Goal: Transaction & Acquisition: Purchase product/service

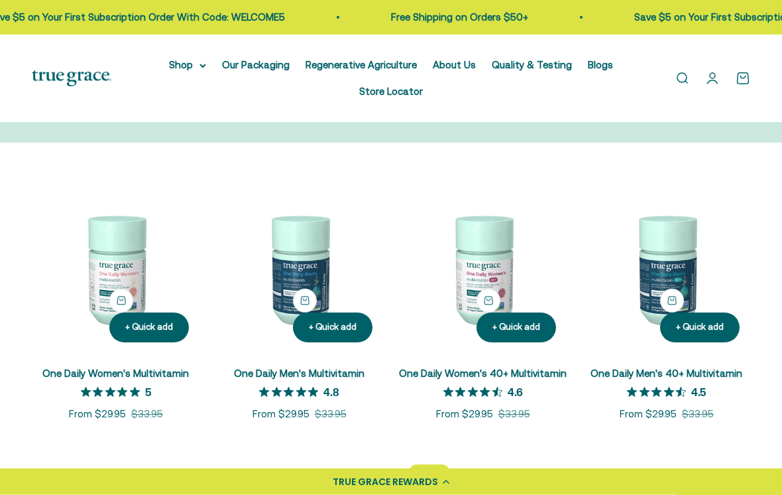
scroll to position [162, 0]
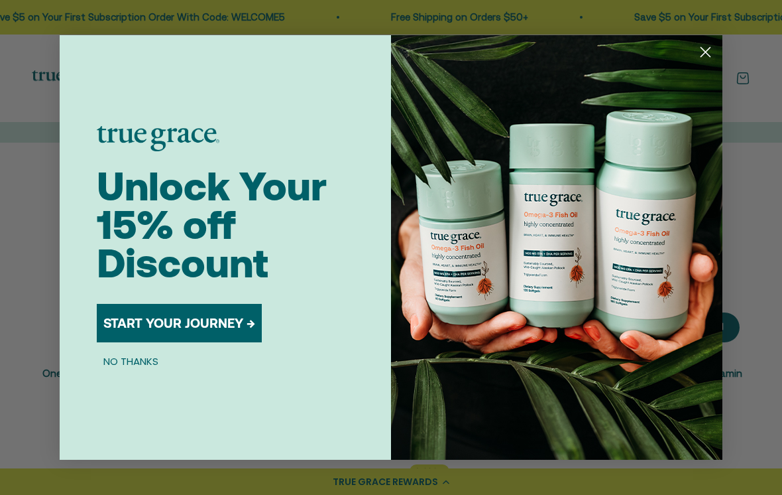
click at [712, 63] on circle "Close dialog" at bounding box center [706, 52] width 22 height 22
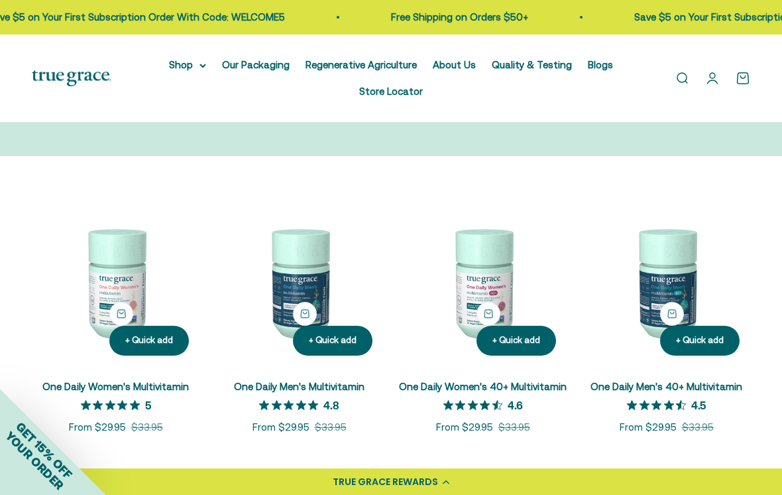
scroll to position [149, 0]
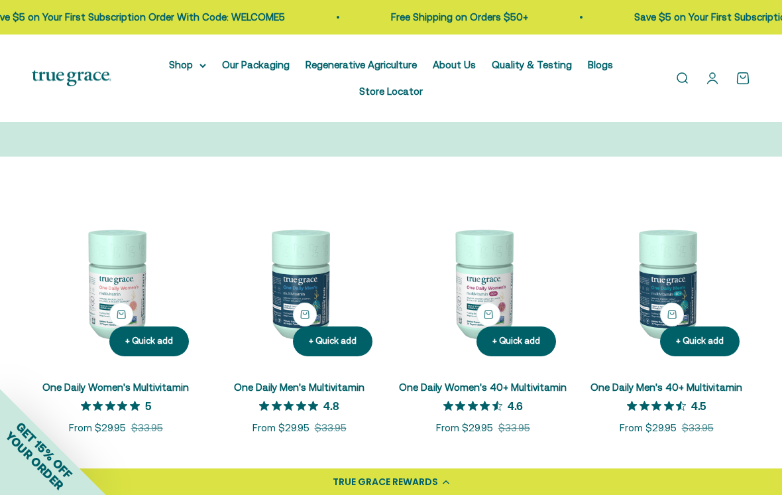
click at [314, 290] on img at bounding box center [299, 283] width 168 height 168
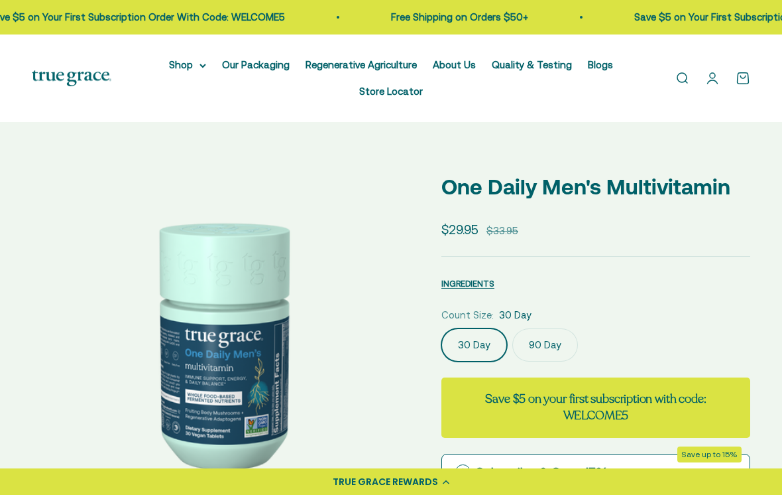
select select "3"
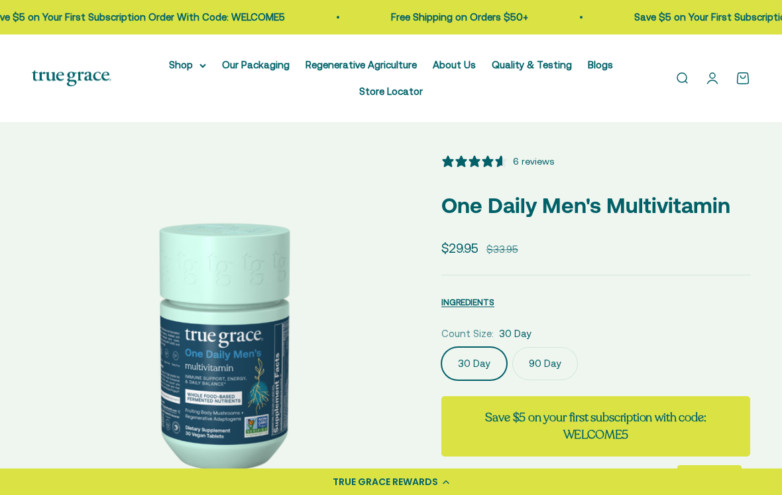
click at [530, 365] on label "90 Day" at bounding box center [546, 363] width 66 height 33
click at [442, 347] on input "90 Day" at bounding box center [441, 346] width 1 height 1
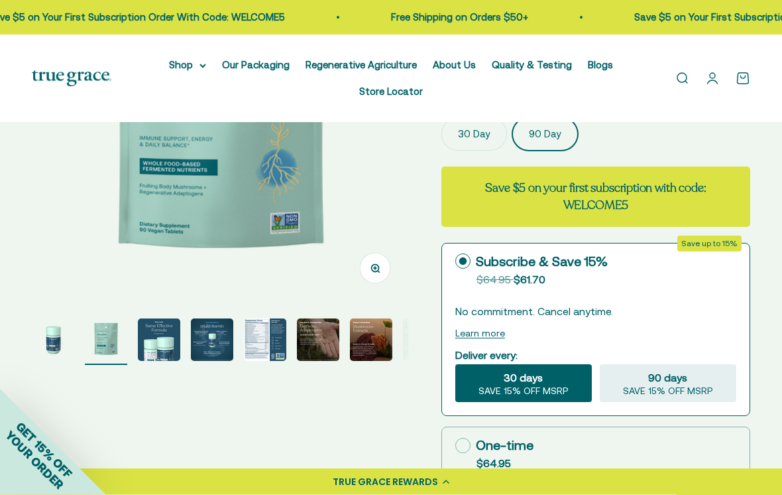
scroll to position [212, 0]
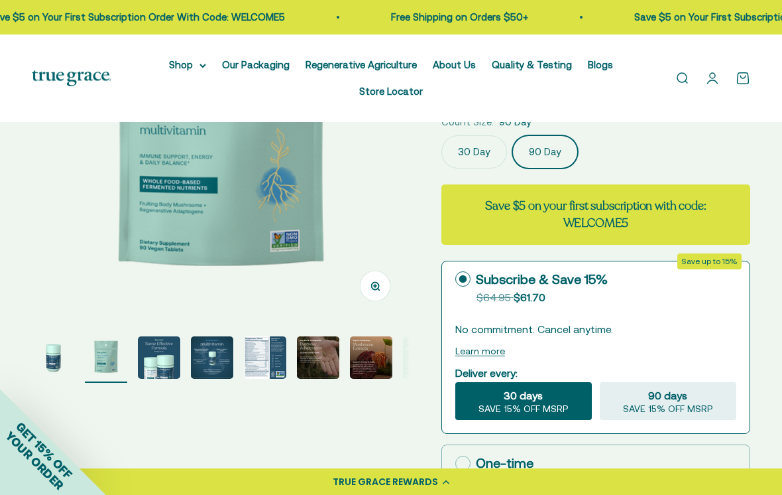
click at [269, 357] on img "Go to item 5" at bounding box center [265, 357] width 42 height 42
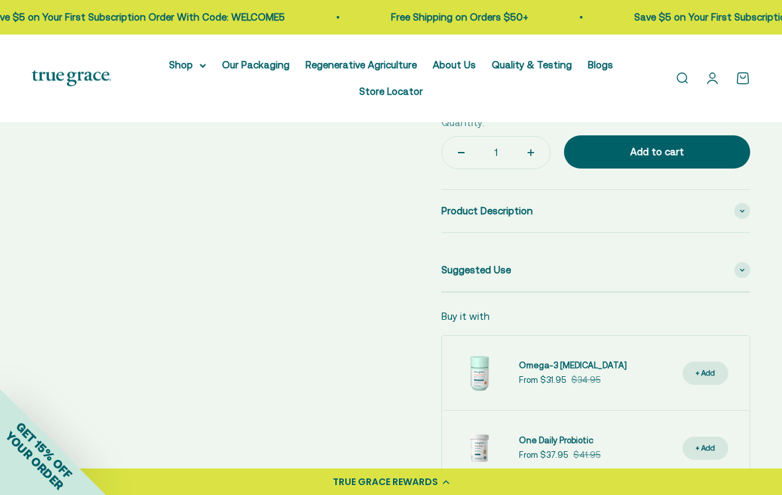
scroll to position [633, 0]
